Goal: Navigation & Orientation: Find specific page/section

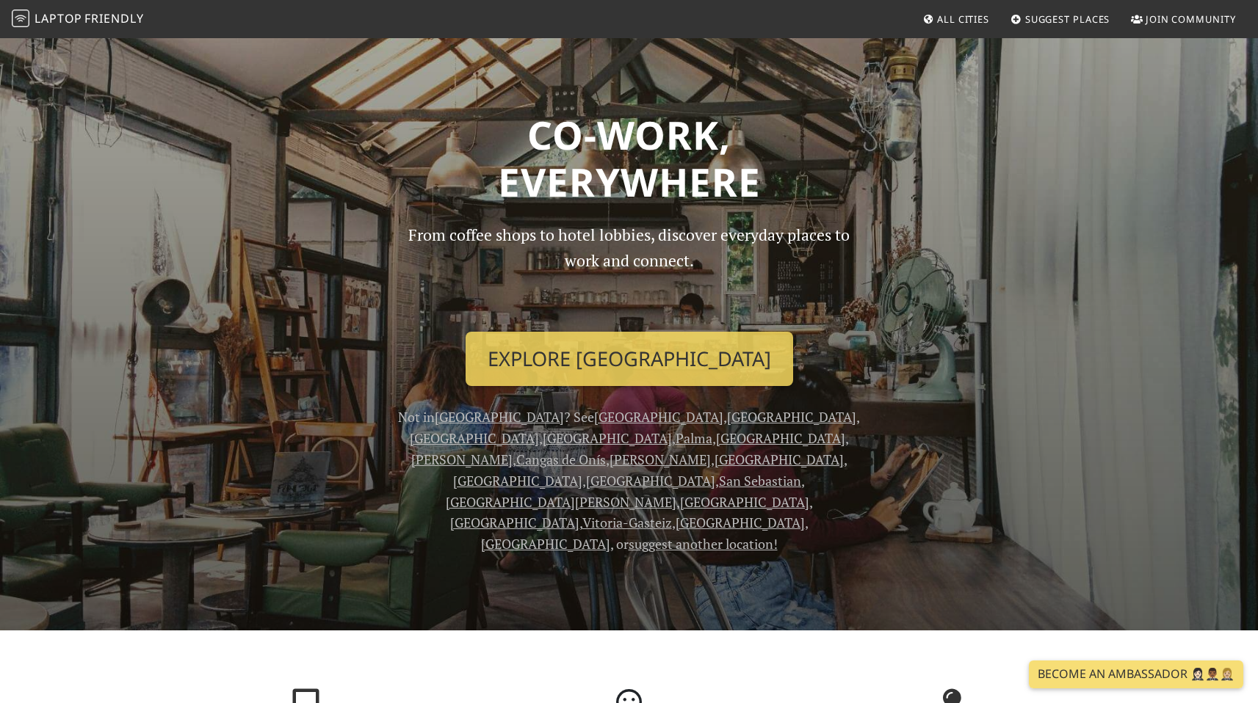
click at [967, 15] on span "All Cities" at bounding box center [963, 18] width 52 height 13
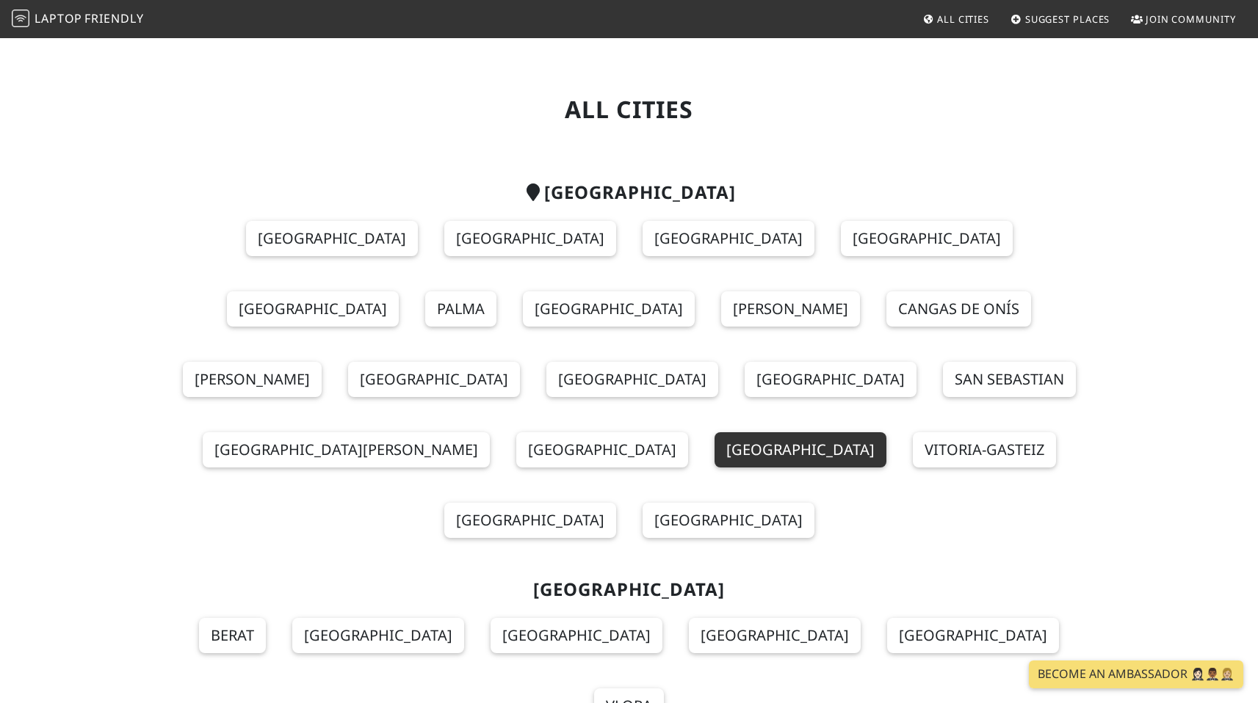
click at [715, 433] on link "[GEOGRAPHIC_DATA]" at bounding box center [801, 450] width 172 height 35
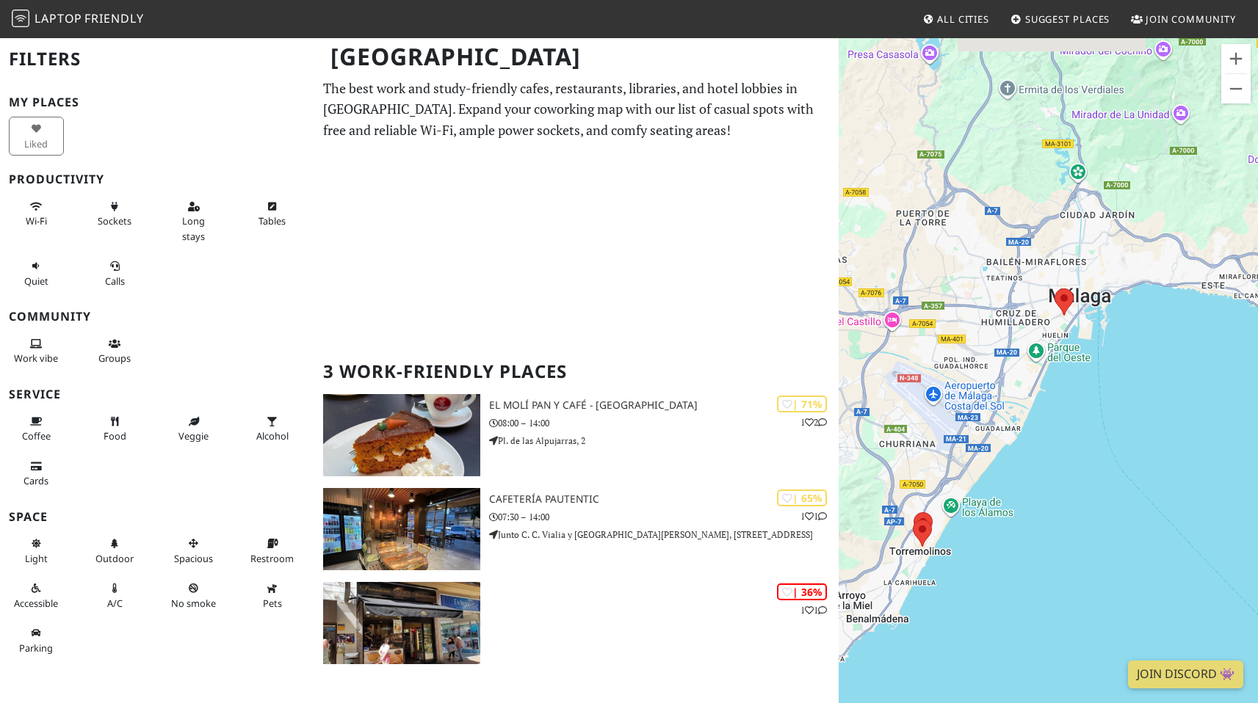
drag, startPoint x: 1102, startPoint y: 175, endPoint x: 1016, endPoint y: 313, distance: 162.6
click at [1016, 313] on div "To navigate, press the arrow keys." at bounding box center [1048, 388] width 419 height 703
